Goal: Find specific page/section: Find specific page/section

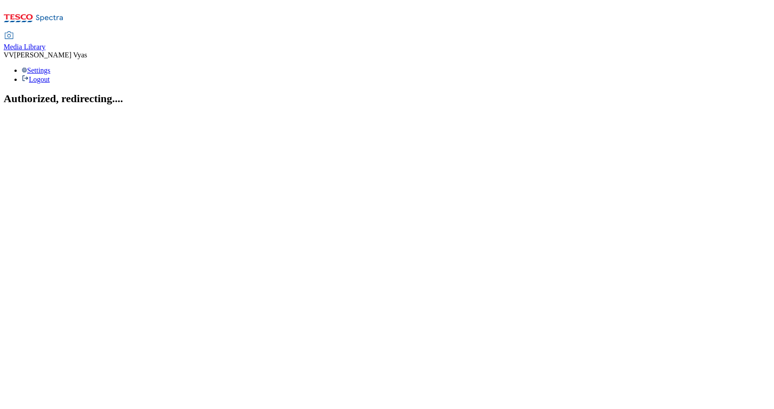
click at [46, 43] on span "Media Library" at bounding box center [25, 47] width 42 height 8
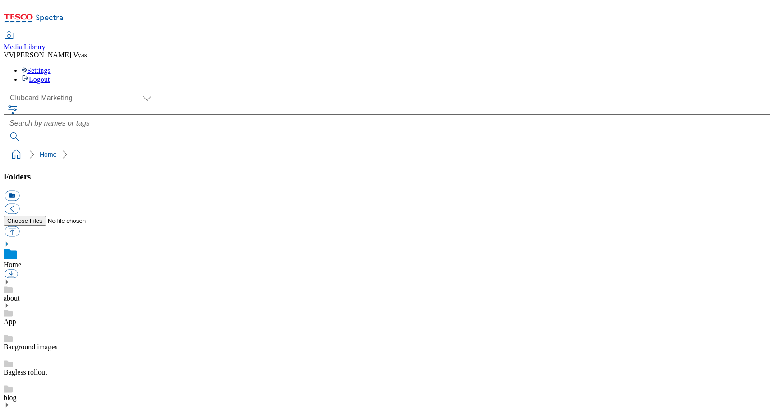
scroll to position [569, 0]
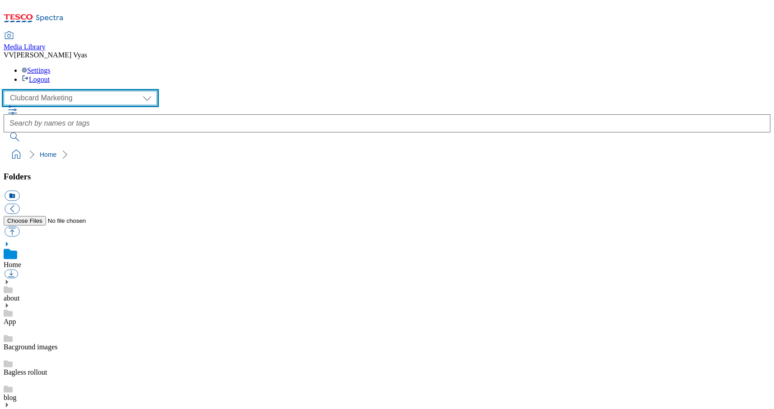
select select "flare-ghs-mktg"
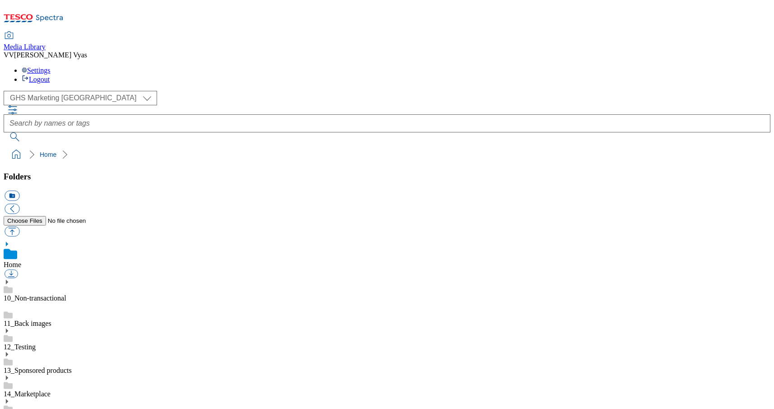
scroll to position [0, 0]
